Goal: Information Seeking & Learning: Learn about a topic

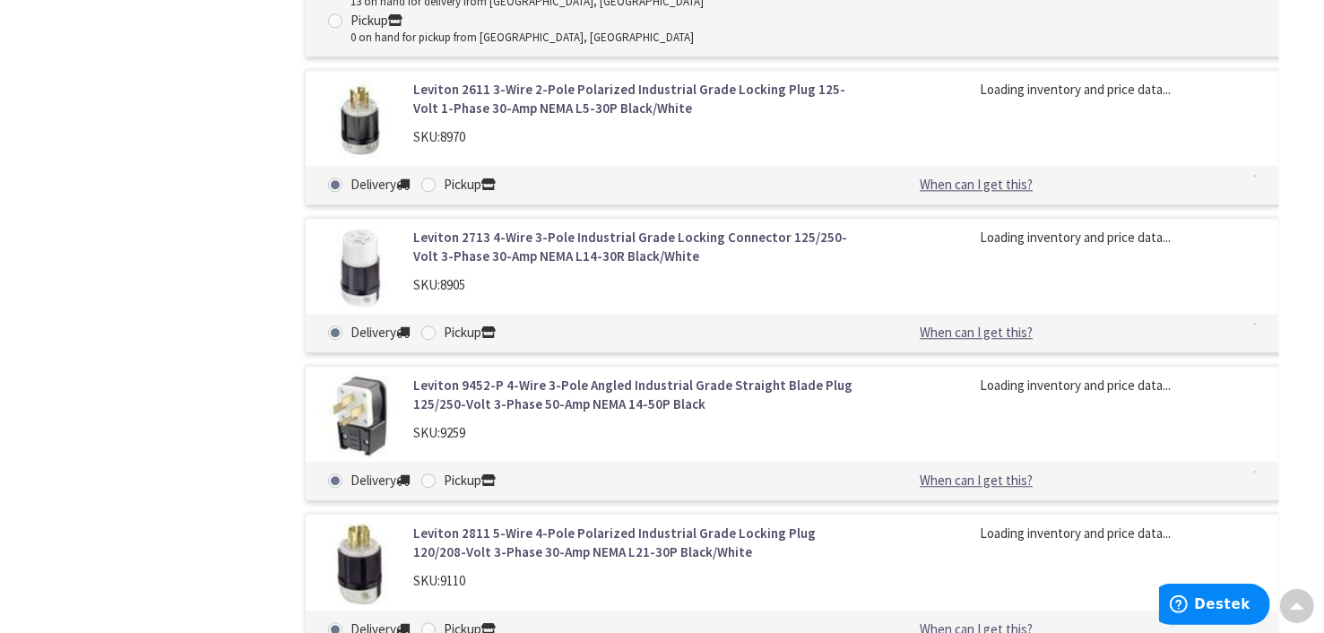
scroll to position [7825, 0]
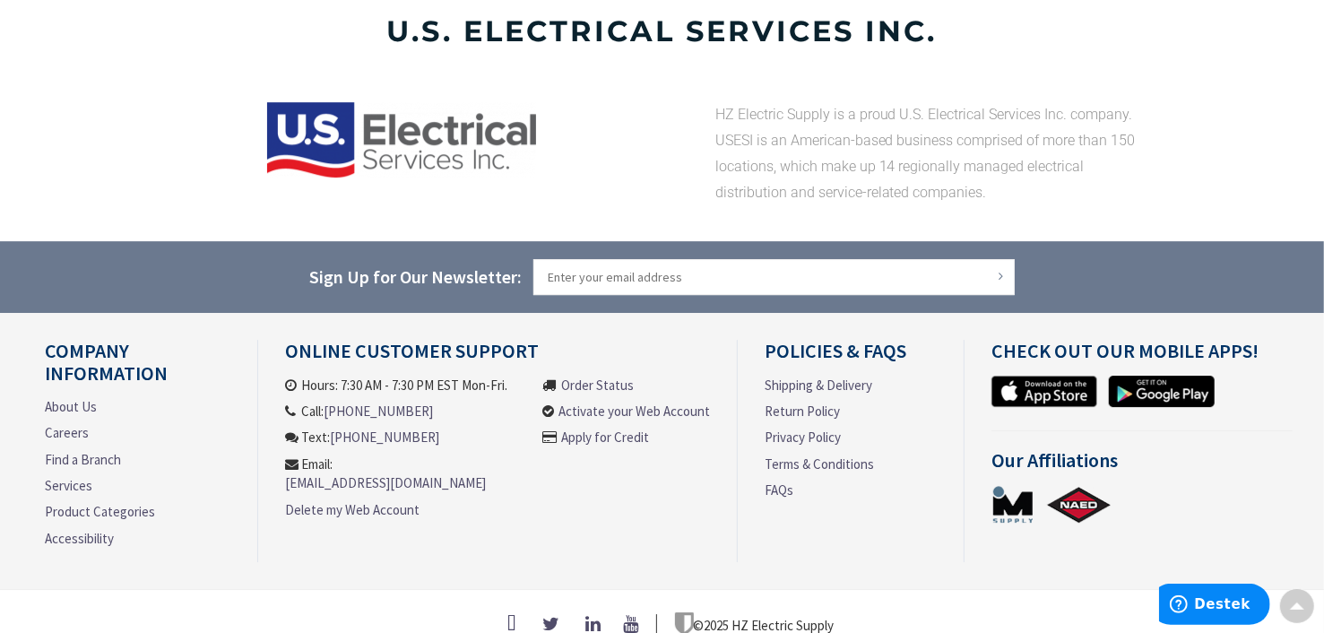
scroll to position [3774, 0]
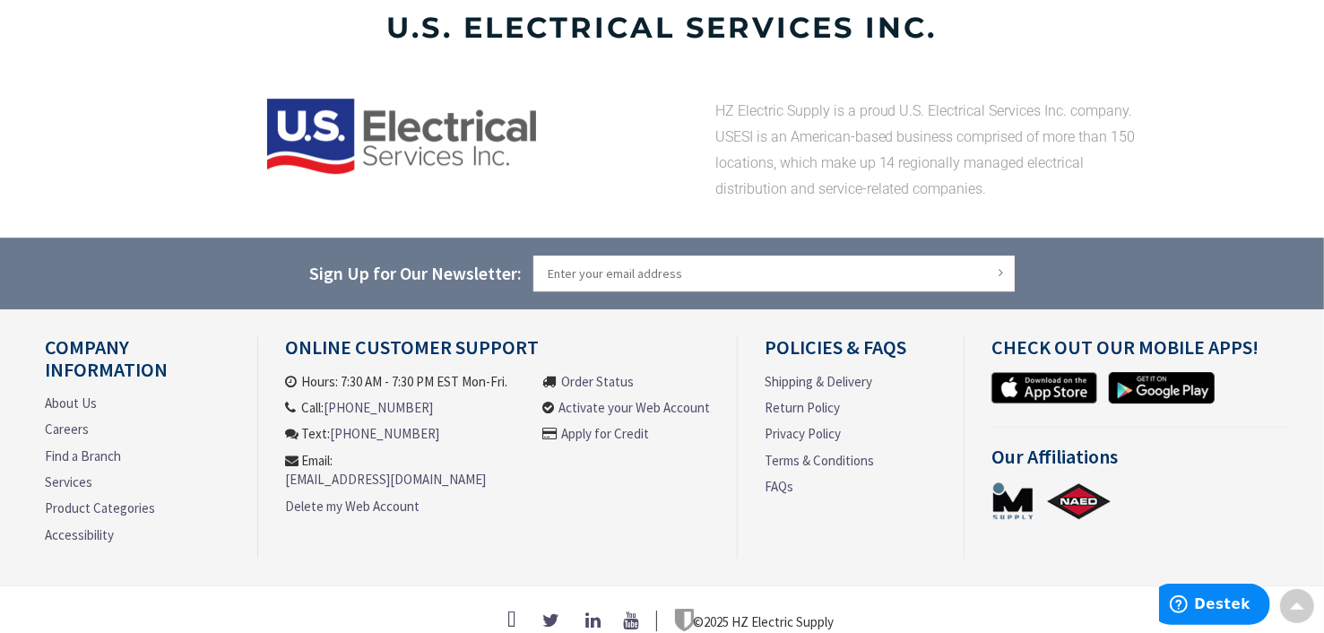
click at [1081, 277] on div "Newsletter Sign Up for Our Newsletter: Subscribe" at bounding box center [662, 273] width 1234 height 68
